Goal: Navigation & Orientation: Find specific page/section

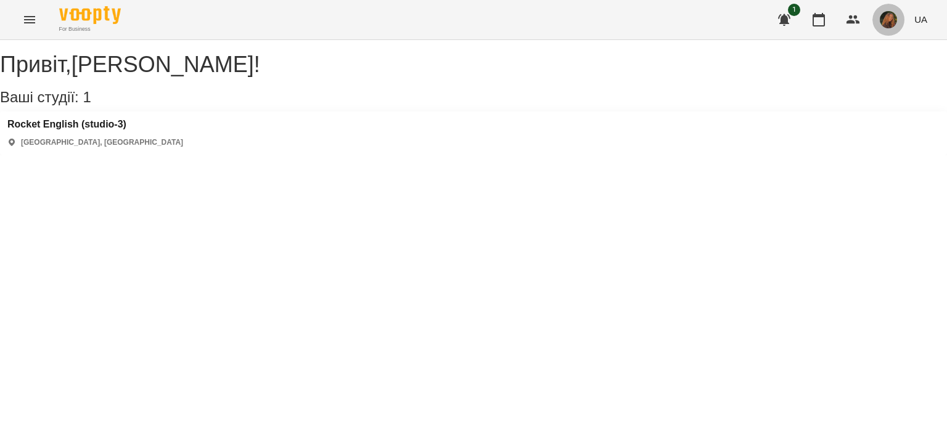
click at [889, 10] on button "button" at bounding box center [888, 20] width 32 height 32
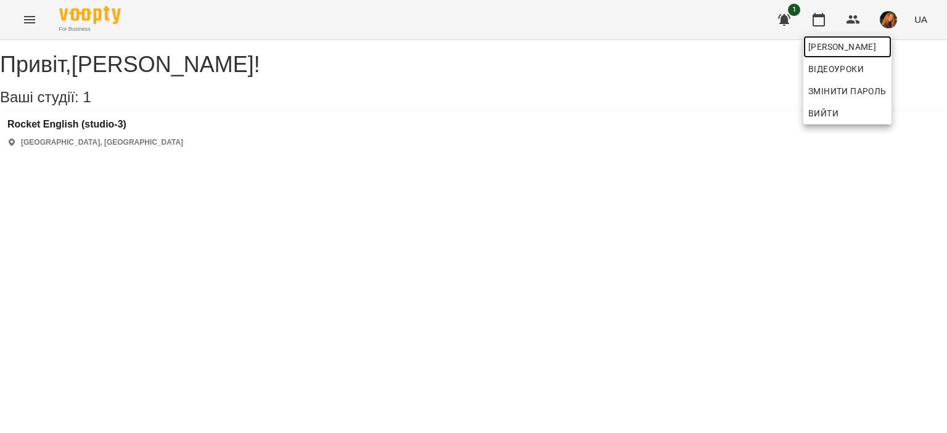
click at [862, 49] on span "[PERSON_NAME]" at bounding box center [847, 46] width 78 height 15
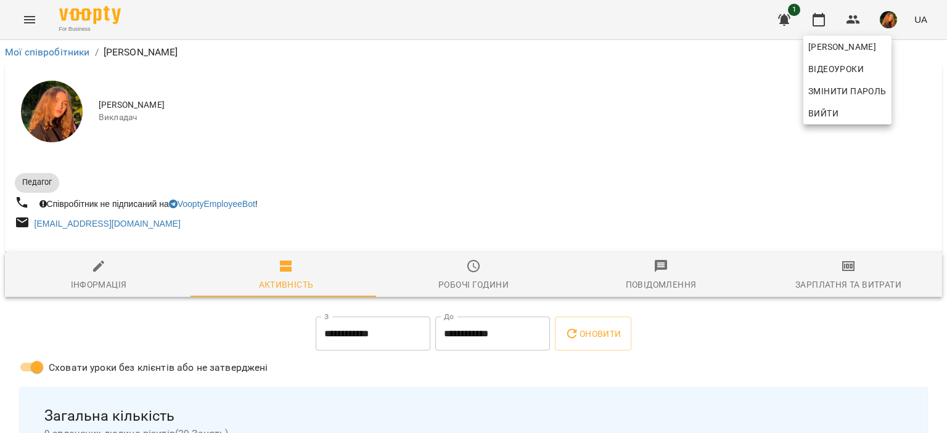
click at [729, 110] on div at bounding box center [473, 216] width 947 height 433
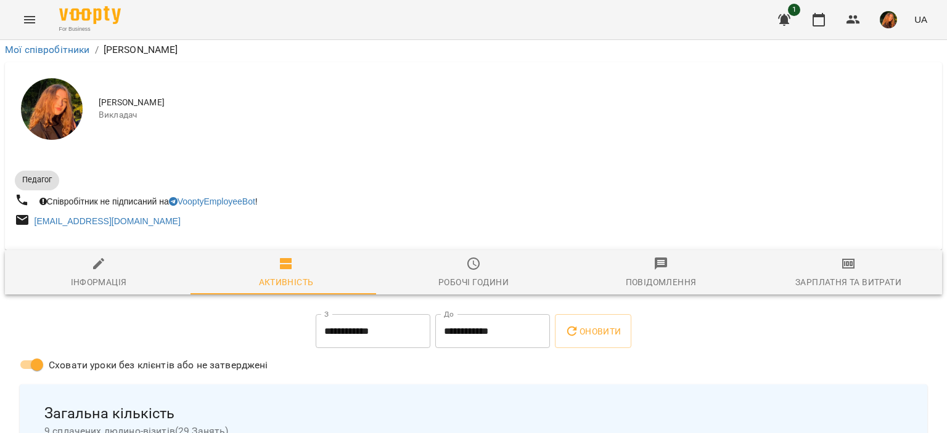
scroll to position [2075, 0]
